Goal: Information Seeking & Learning: Learn about a topic

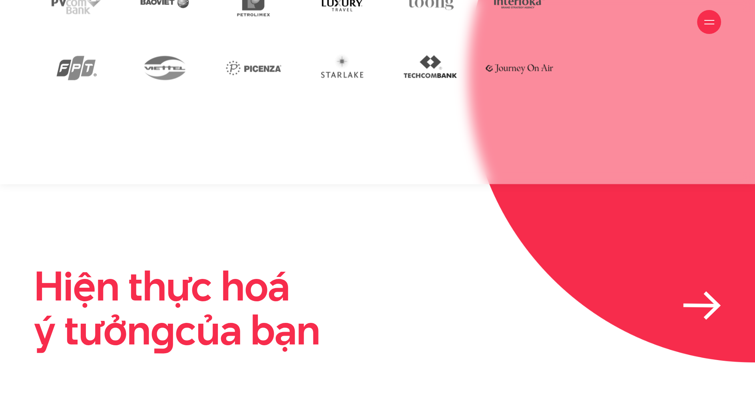
scroll to position [2457, 0]
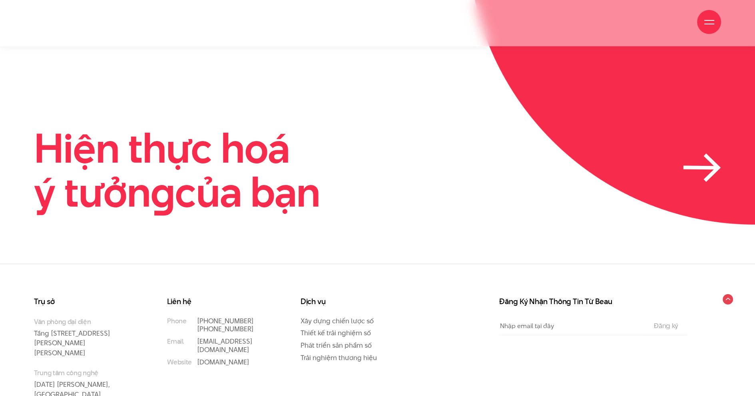
click at [532, 154] on icon at bounding box center [702, 168] width 38 height 28
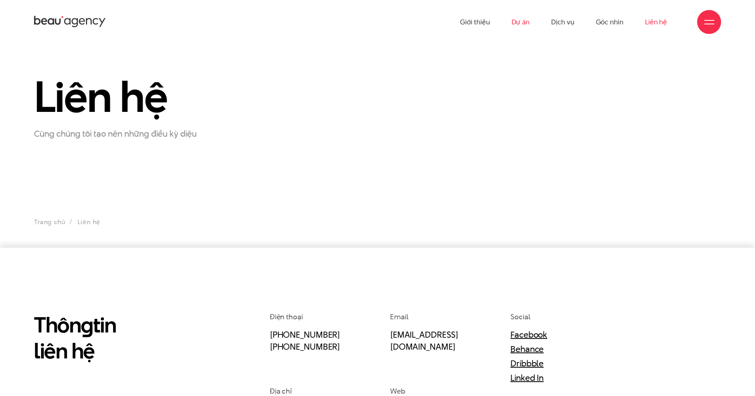
click at [518, 20] on link "Dự án" at bounding box center [520, 22] width 18 height 44
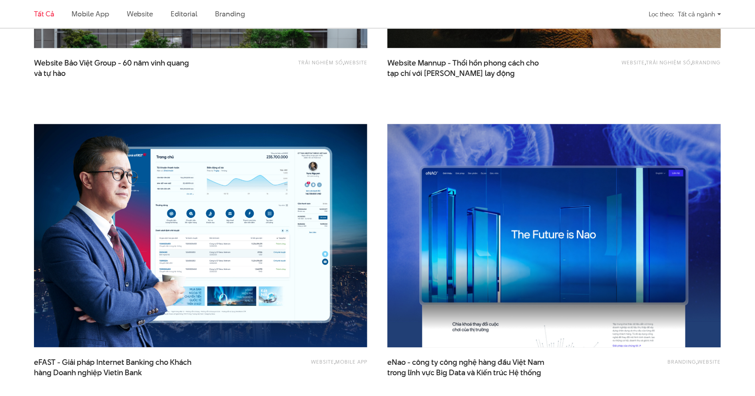
scroll to position [1280, 0]
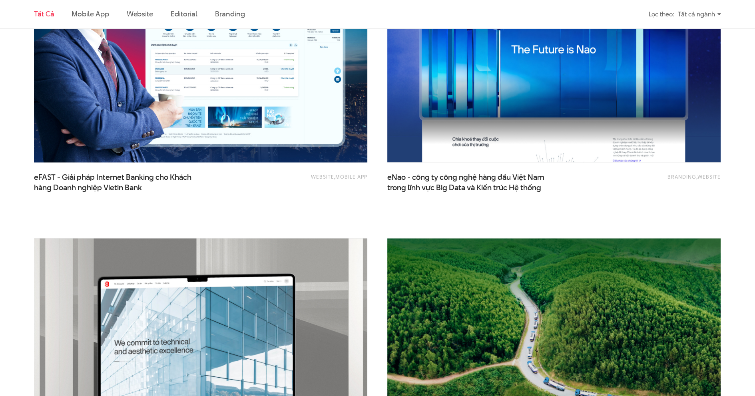
click at [189, 132] on img at bounding box center [200, 51] width 367 height 246
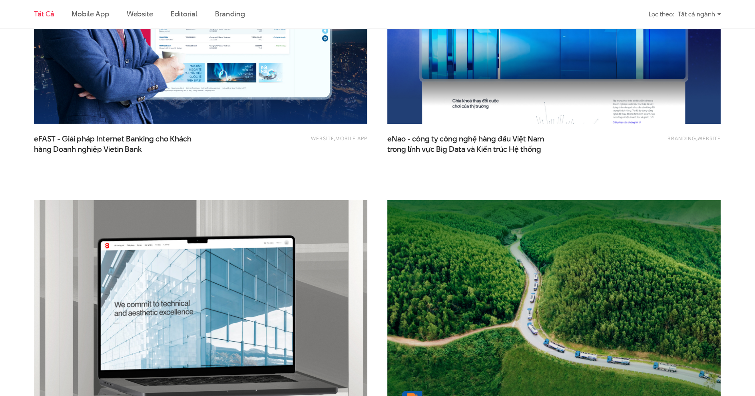
scroll to position [1480, 0]
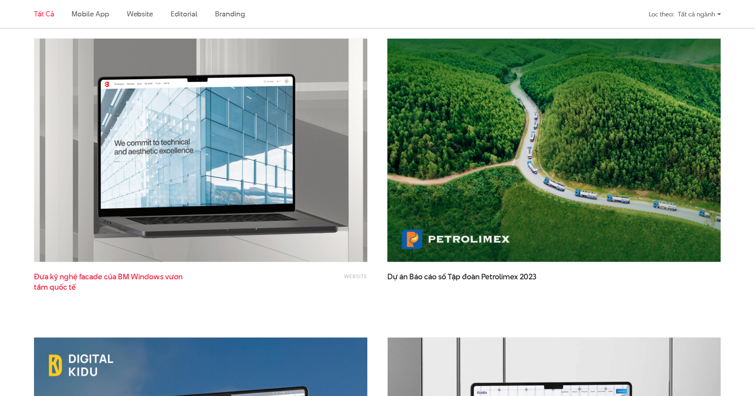
click at [133, 276] on span "Đưa kỹ nghệ facade của BM Windows vươn tầm quốc tế" at bounding box center [114, 282] width 160 height 20
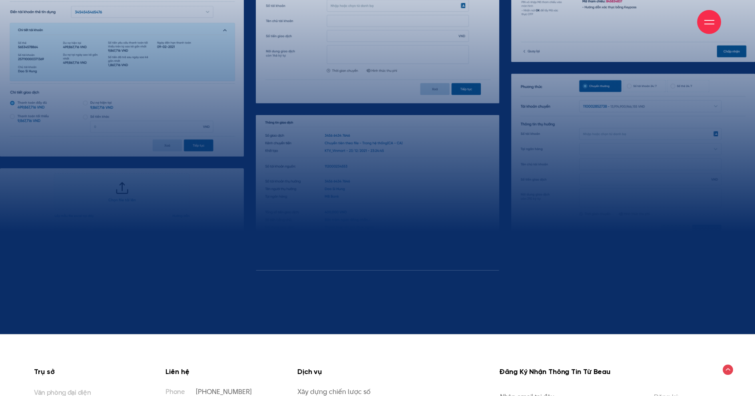
scroll to position [8558, 0]
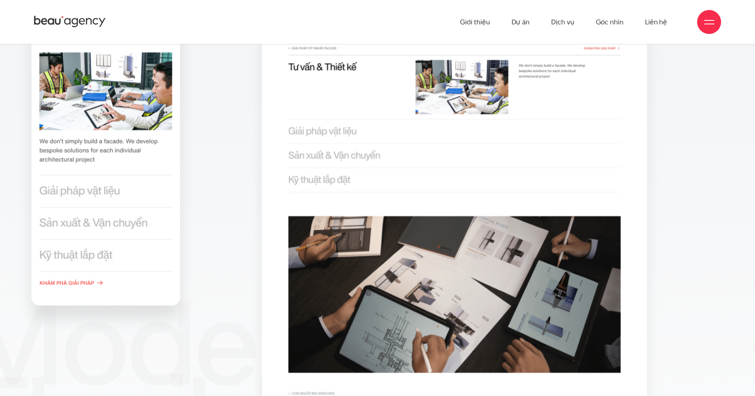
click at [324, 128] on img at bounding box center [455, 272] width 420 height 915
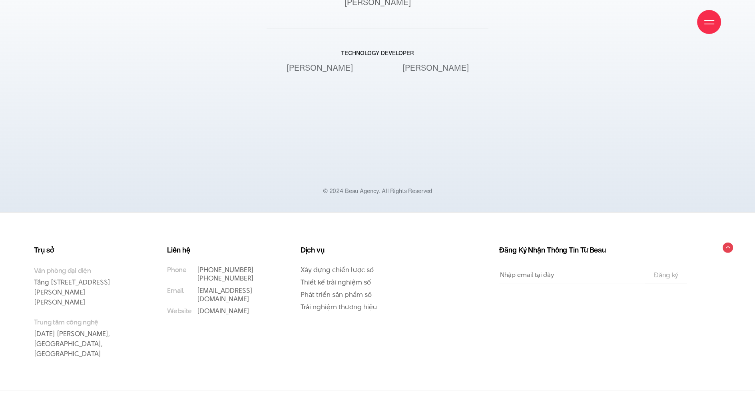
scroll to position [10077, 0]
click at [708, 26] on div at bounding box center [710, 22] width 10 height 10
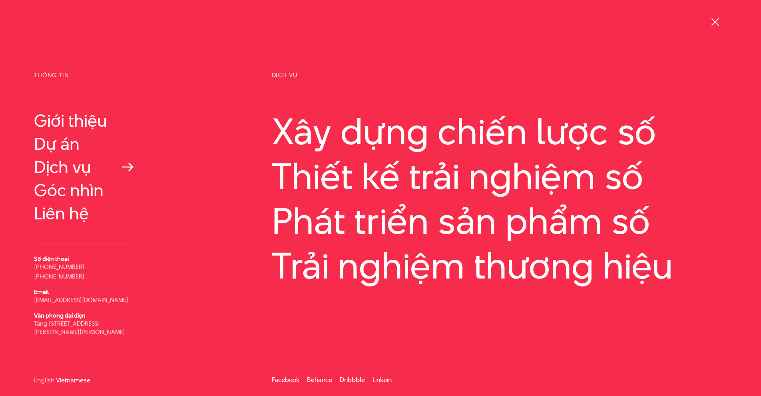
click at [55, 169] on link "Dịch vụ" at bounding box center [84, 167] width 100 height 19
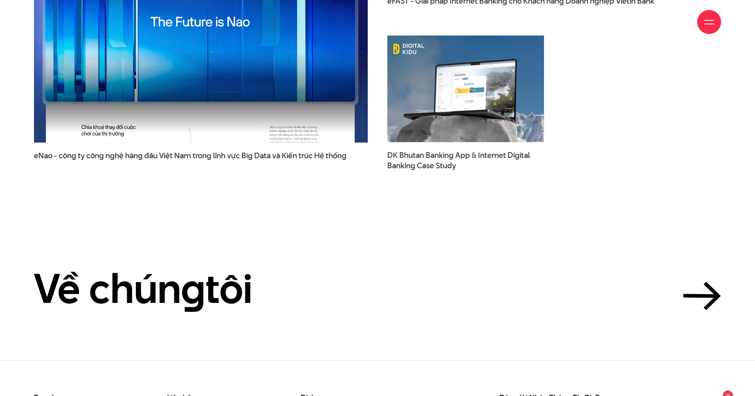
scroll to position [2679, 0]
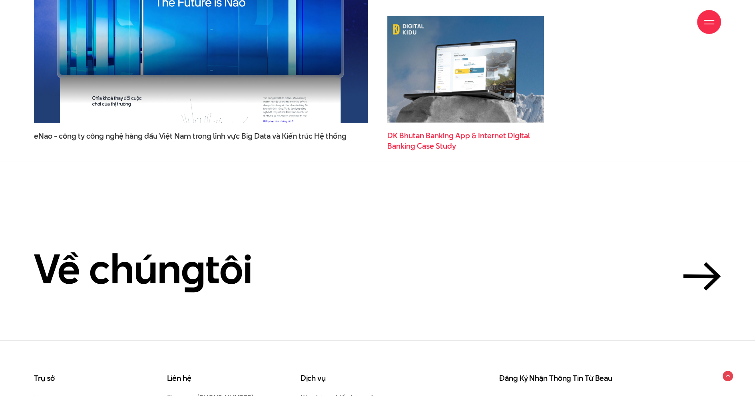
click at [409, 141] on span "Banking Case Study" at bounding box center [421, 146] width 69 height 10
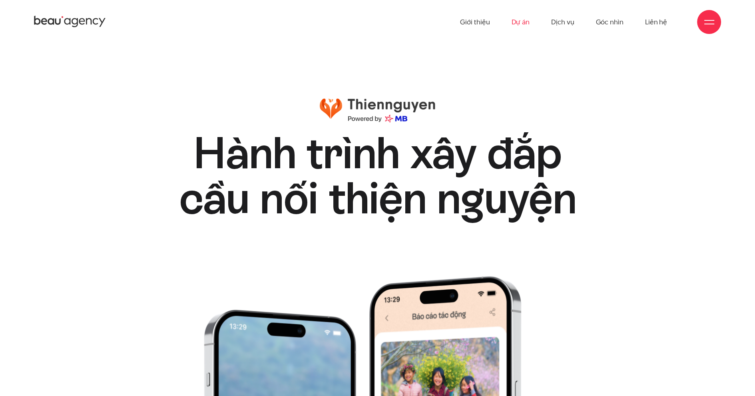
click at [525, 22] on link "Dự án" at bounding box center [520, 22] width 18 height 44
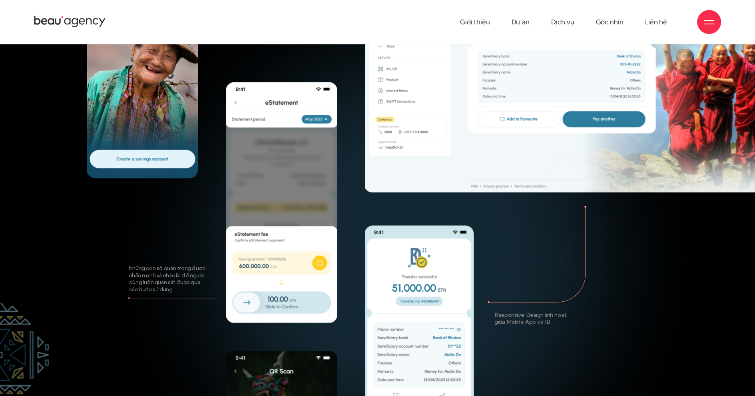
scroll to position [3999, 0]
drag, startPoint x: 481, startPoint y: 102, endPoint x: 491, endPoint y: 148, distance: 47.0
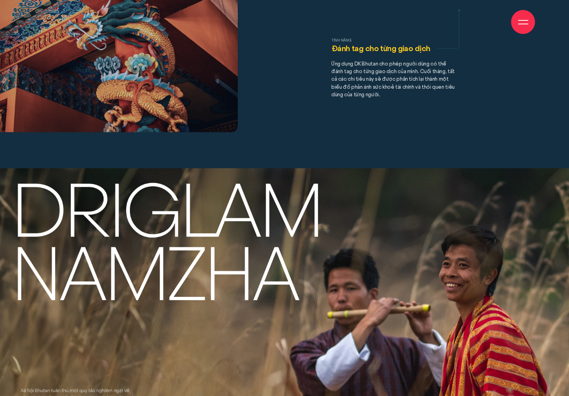
scroll to position [5358, 0]
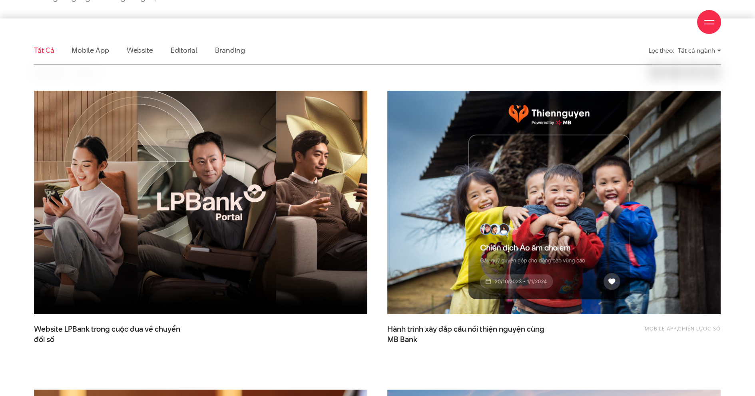
scroll to position [240, 0]
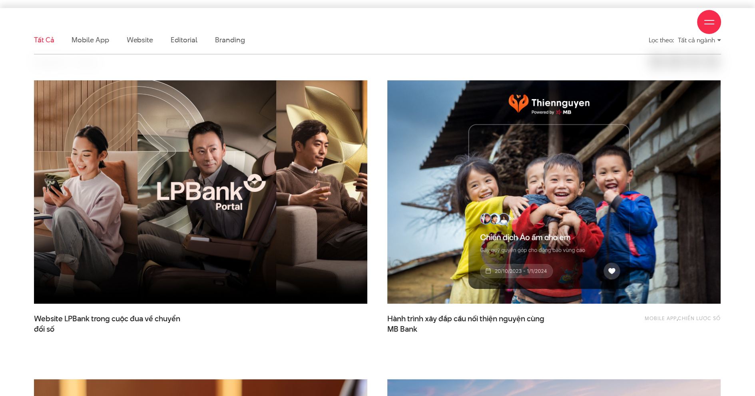
click at [191, 37] on div "Giới thiệu Dự án Dịch vụ Góc nhìn Liên hệ" at bounding box center [377, 22] width 687 height 44
drag, startPoint x: 190, startPoint y: 39, endPoint x: 144, endPoint y: 40, distance: 45.6
click at [190, 40] on div "Giới thiệu Dự án Dịch vụ Góc nhìn Liên hệ" at bounding box center [377, 22] width 687 height 44
click at [90, 39] on div "Giới thiệu Dự án Dịch vụ Góc nhìn Liên hệ" at bounding box center [377, 22] width 687 height 44
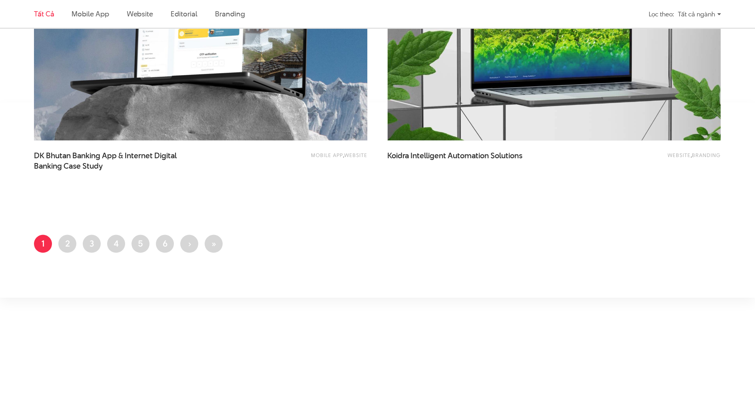
scroll to position [1959, 0]
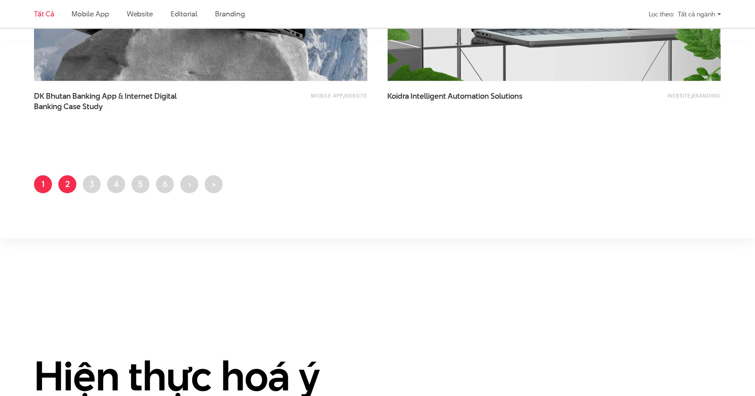
click at [71, 183] on link "Trang 2" at bounding box center [67, 185] width 18 height 18
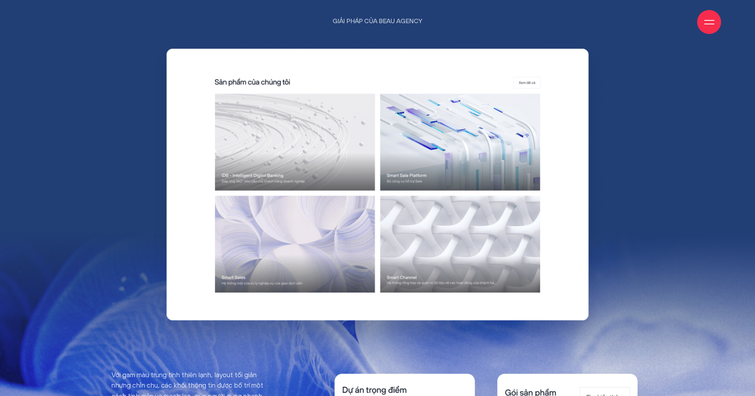
scroll to position [3599, 0]
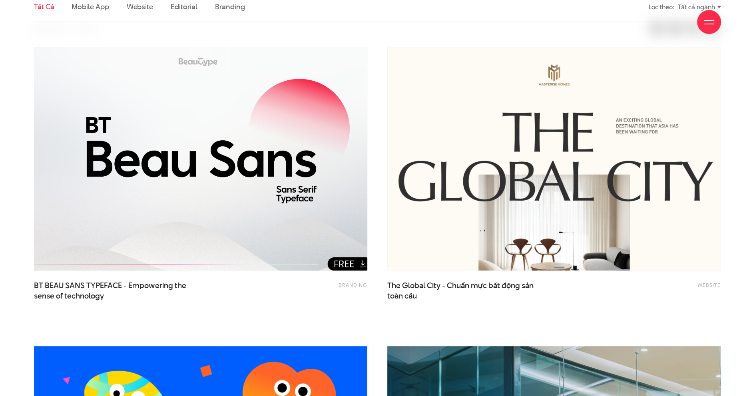
scroll to position [280, 0]
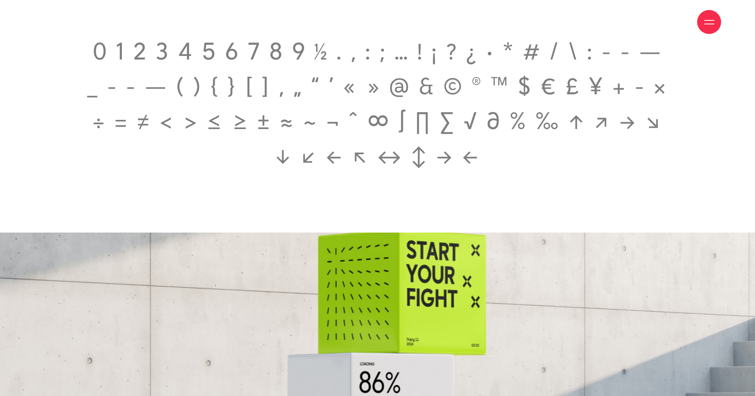
scroll to position [1720, 0]
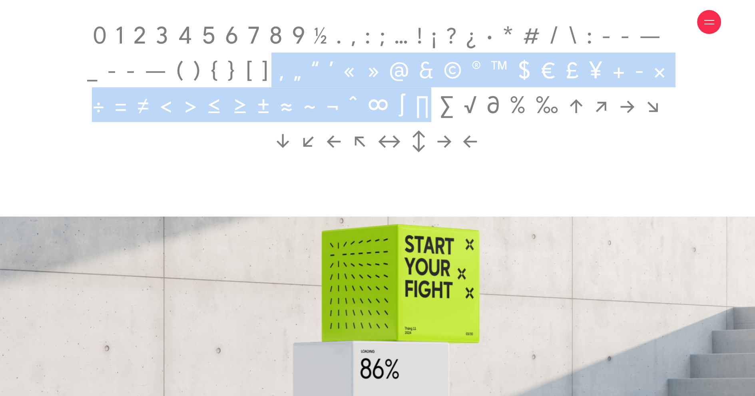
drag, startPoint x: 286, startPoint y: 88, endPoint x: 457, endPoint y: 128, distance: 175.8
click at [457, 128] on span "0 1 2 3 4 5 6 7 8 9 ½ . , : ; … ! ¡ ? ¿ · * # / \ : - - — _ - - — ( ) { } [ ] ‚…" at bounding box center [378, 88] width 588 height 140
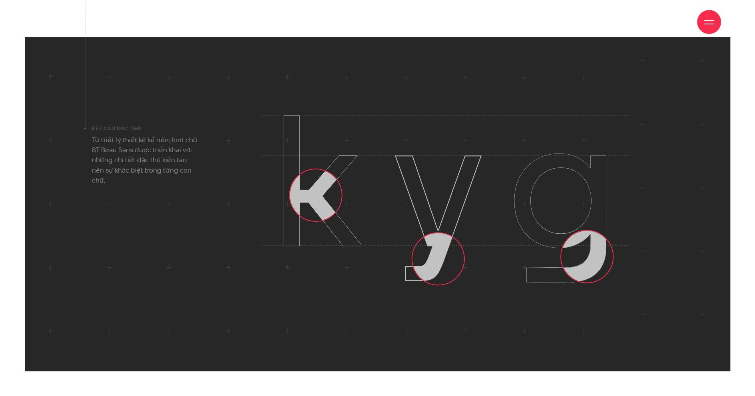
scroll to position [2919, 0]
